Goal: Task Accomplishment & Management: Manage account settings

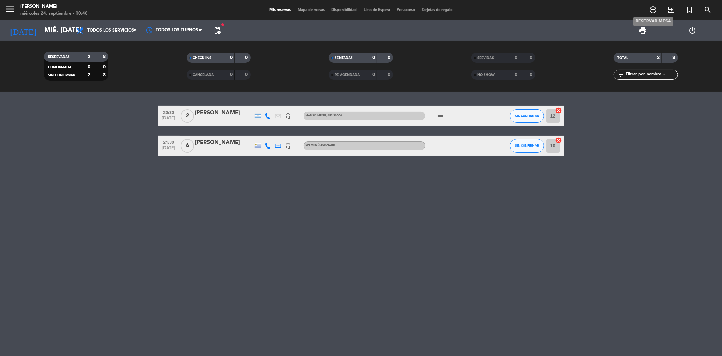
click at [652, 9] on icon "add_circle_outline" at bounding box center [653, 10] width 8 height 8
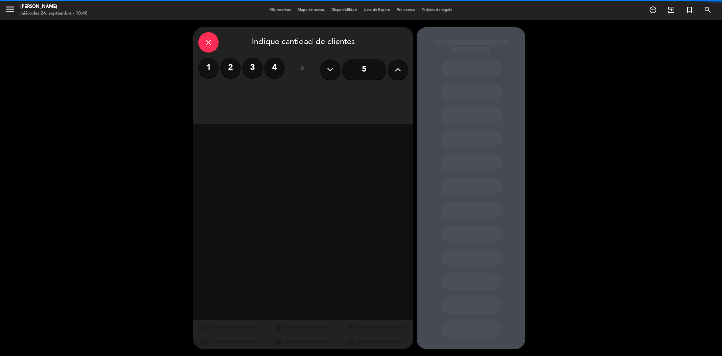
click at [400, 69] on icon at bounding box center [398, 69] width 6 height 10
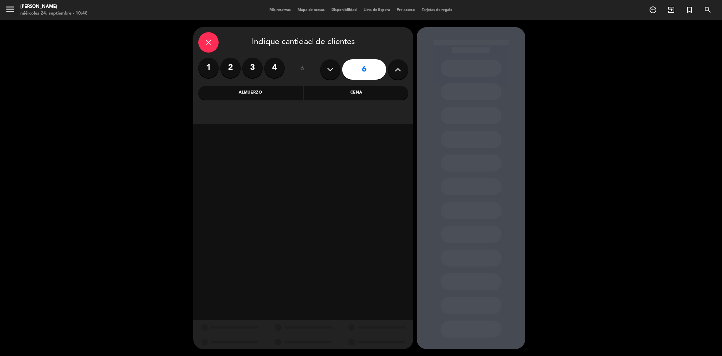
click at [333, 95] on div "Cena" at bounding box center [356, 93] width 104 height 14
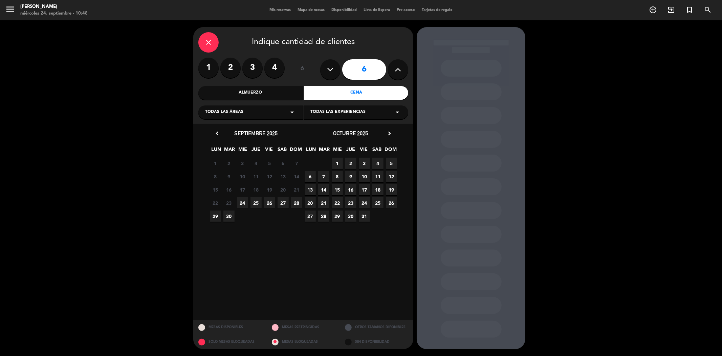
click at [269, 205] on span "26" at bounding box center [269, 202] width 11 height 11
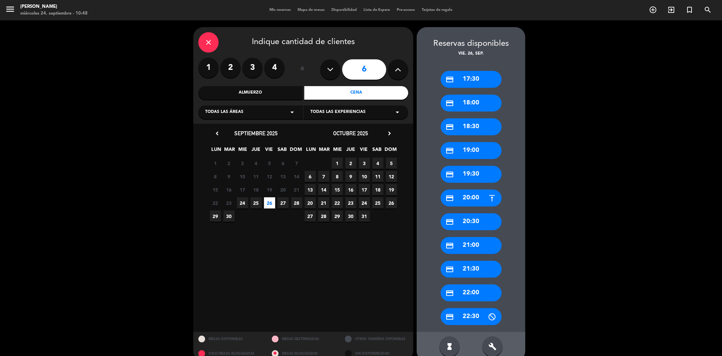
click at [466, 198] on div "credit_card 20:00" at bounding box center [471, 197] width 61 height 17
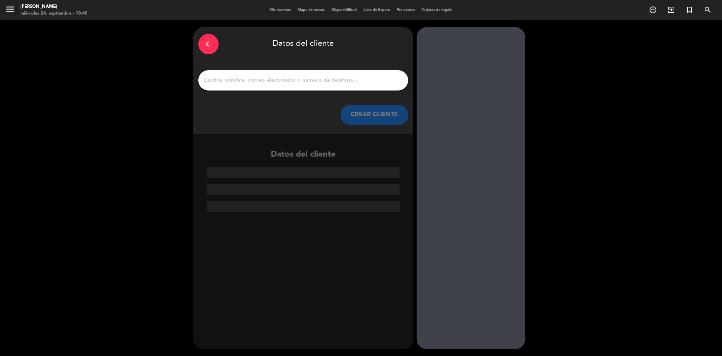
click at [275, 79] on input "1" at bounding box center [304, 80] width 200 height 9
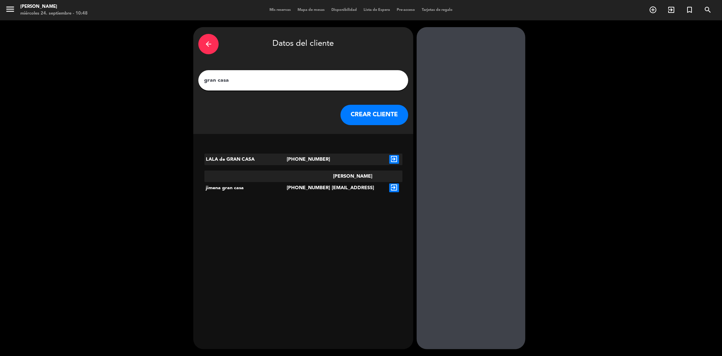
type input "gran casa"
click at [395, 183] on icon "exit_to_app" at bounding box center [395, 187] width 10 height 9
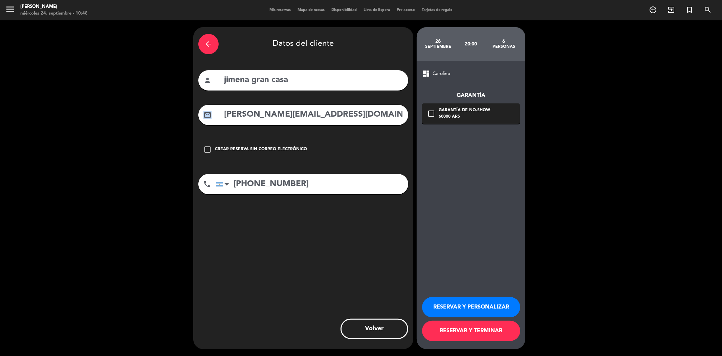
drag, startPoint x: 367, startPoint y: 107, endPoint x: 219, endPoint y: 122, distance: 148.1
click at [219, 122] on div "mail_outline [PERSON_NAME][EMAIL_ADDRESS][DOMAIN_NAME]" at bounding box center [303, 115] width 210 height 20
click at [351, 114] on input "[PERSON_NAME][EMAIL_ADDRESS][DOMAIN_NAME]" at bounding box center [314, 115] width 180 height 14
drag, startPoint x: 351, startPoint y: 114, endPoint x: 228, endPoint y: 129, distance: 123.5
click at [228, 129] on div "arrow_back Datos del cliente person jimena gran casa mail_outline [PERSON_NAME]…" at bounding box center [303, 188] width 220 height 322
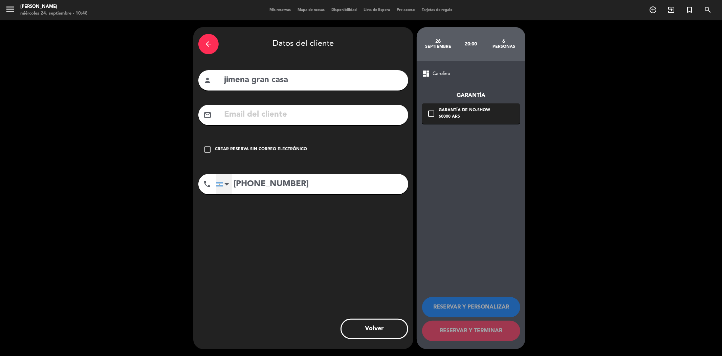
drag, startPoint x: 308, startPoint y: 179, endPoint x: 224, endPoint y: 187, distance: 85.1
click at [224, 187] on div "[GEOGRAPHIC_DATA] +1 [GEOGRAPHIC_DATA] +44 [GEOGRAPHIC_DATA] ([GEOGRAPHIC_DATA]…" at bounding box center [312, 184] width 192 height 20
click at [244, 147] on div "Crear reserva sin correo electrónico" at bounding box center [261, 149] width 92 height 7
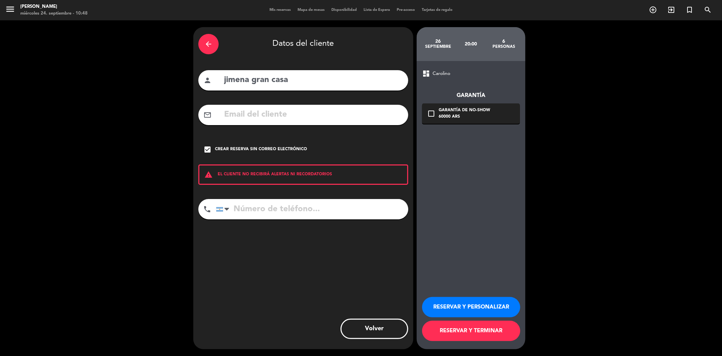
click at [478, 334] on button "RESERVAR Y TERMINAR" at bounding box center [471, 330] width 98 height 20
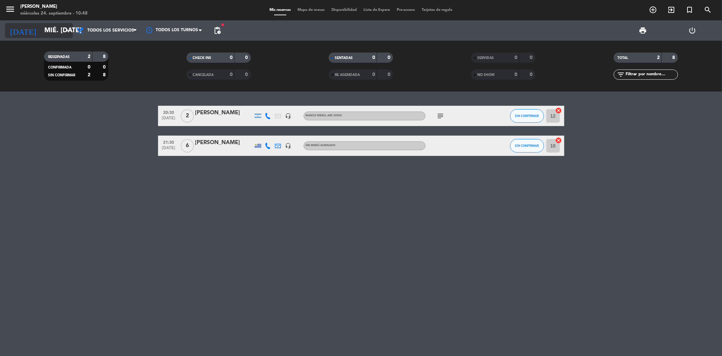
click at [59, 28] on input "mié. [DATE]" at bounding box center [84, 30] width 86 height 15
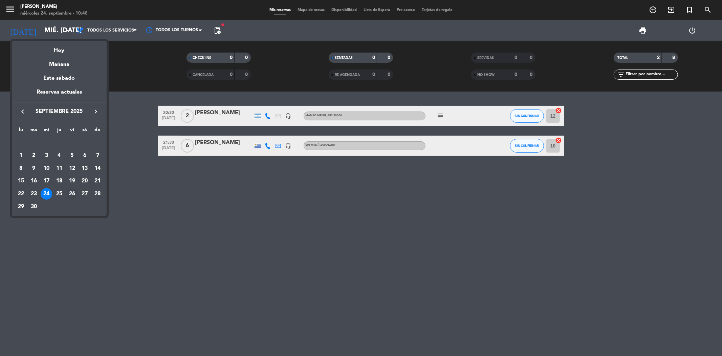
click at [72, 196] on div "26" at bounding box center [72, 194] width 12 height 12
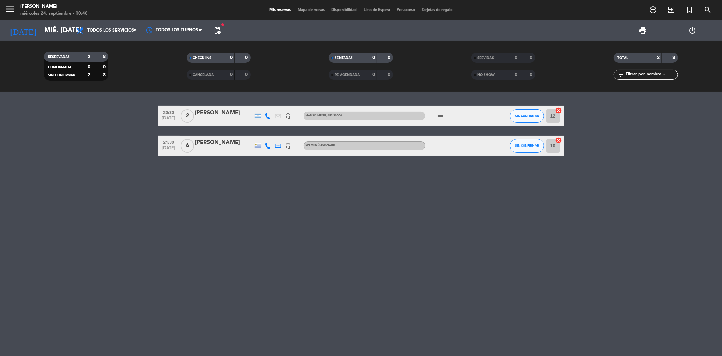
type input "vie. [DATE]"
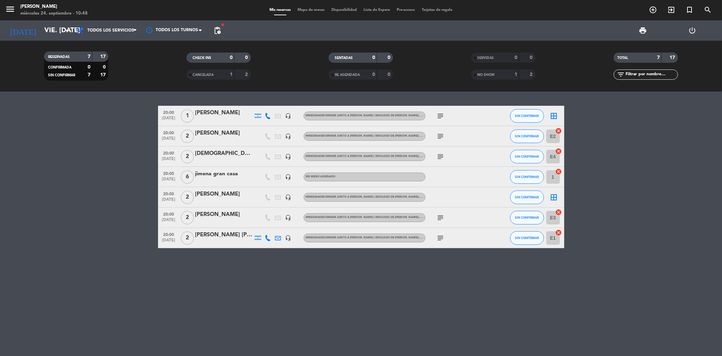
click at [218, 175] on div "jimena gran casa" at bounding box center [224, 173] width 58 height 9
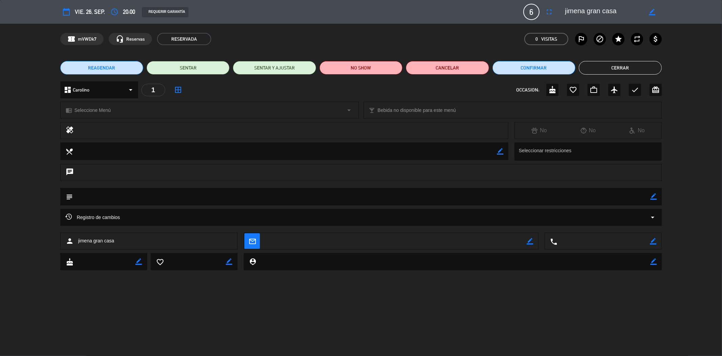
click at [134, 109] on div "chrome_reader_mode Seleccione Menú arrow_drop_down" at bounding box center [210, 110] width 298 height 16
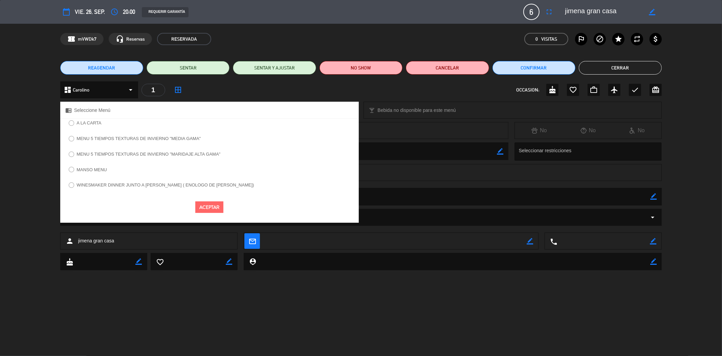
click at [121, 187] on label "WINESMAKER DINNER JUNTO A [PERSON_NAME] ( ENOLOGO DE [PERSON_NAME])" at bounding box center [161, 186] width 192 height 11
click at [220, 210] on button "Aceptar" at bounding box center [209, 207] width 28 height 12
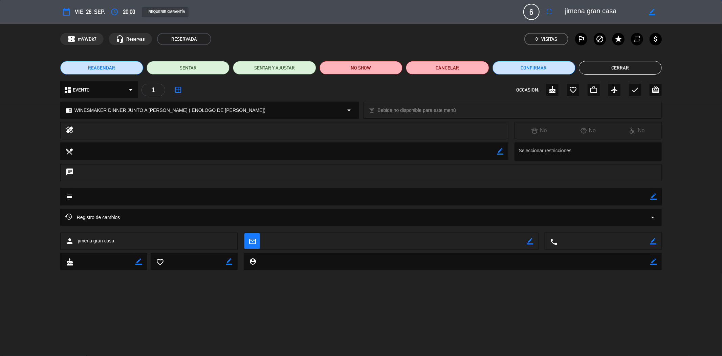
click at [617, 66] on button "Cerrar" at bounding box center [620, 68] width 83 height 14
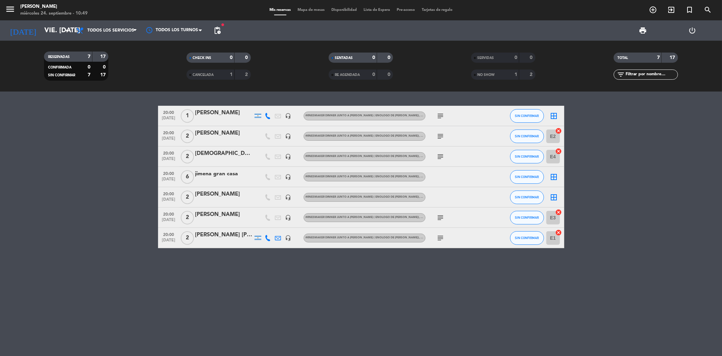
click at [441, 113] on icon "subject" at bounding box center [441, 116] width 8 height 8
click at [439, 137] on icon "subject" at bounding box center [441, 136] width 8 height 8
click at [439, 157] on icon "subject" at bounding box center [441, 156] width 8 height 8
click at [441, 213] on icon "subject" at bounding box center [441, 217] width 8 height 8
click at [442, 235] on icon "subject" at bounding box center [441, 238] width 8 height 8
